Goal: Transaction & Acquisition: Obtain resource

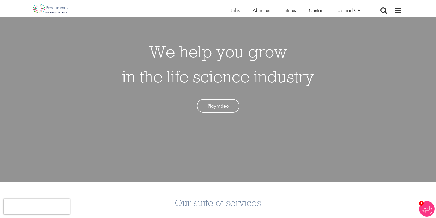
scroll to position [26, 0]
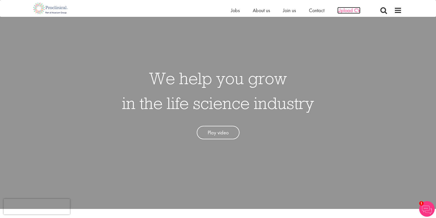
click at [353, 11] on span "Upload CV" at bounding box center [348, 10] width 23 height 7
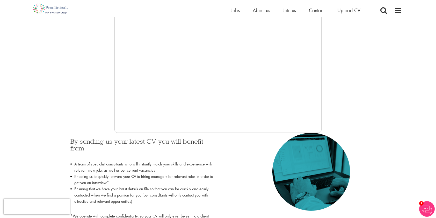
scroll to position [78, 0]
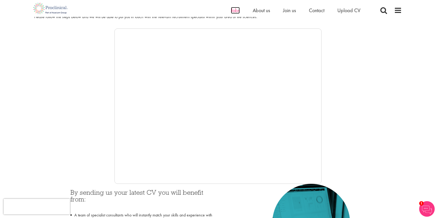
click at [237, 12] on span "Jobs" at bounding box center [235, 10] width 9 height 7
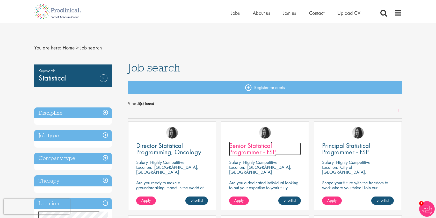
click at [261, 151] on span "Senior Statistical Programmer - FSP" at bounding box center [252, 148] width 47 height 15
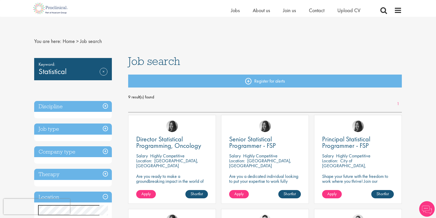
scroll to position [52, 0]
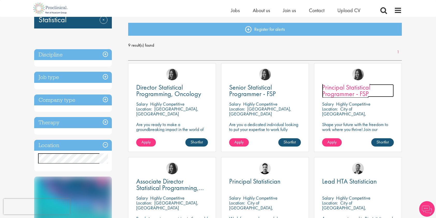
click at [355, 93] on span "Principal Statistical Programmer - FSP" at bounding box center [346, 90] width 48 height 15
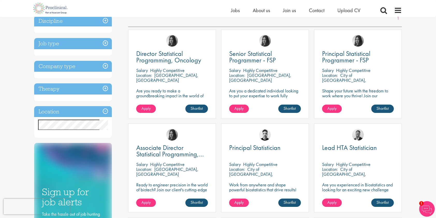
scroll to position [26, 0]
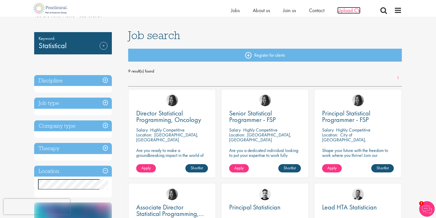
click at [350, 9] on span "Upload CV" at bounding box center [348, 10] width 23 height 7
